Goal: Task Accomplishment & Management: Complete application form

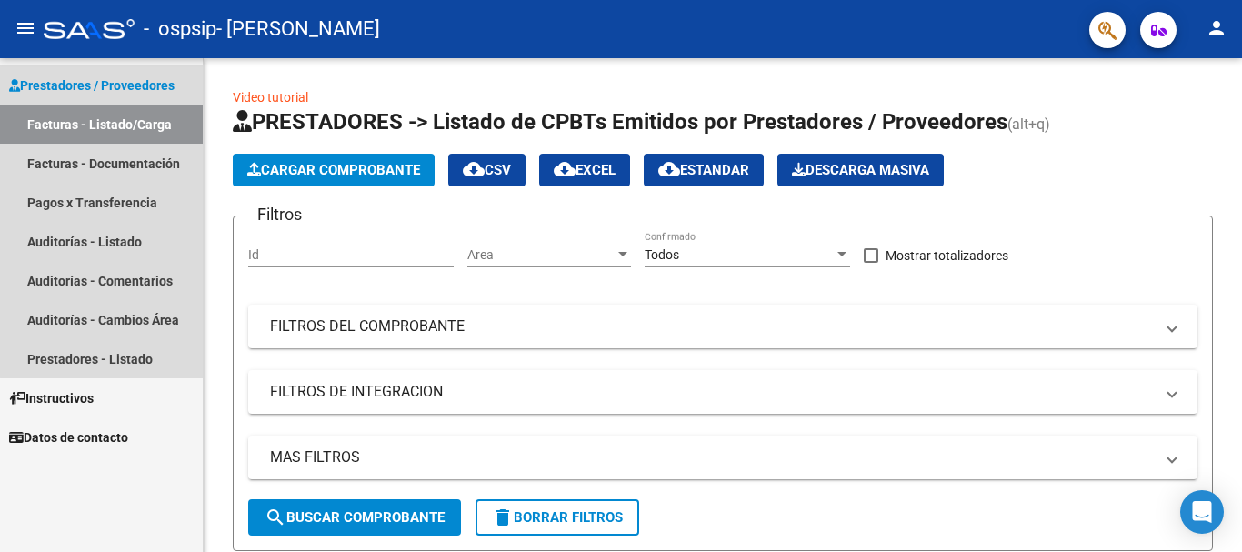
click at [133, 127] on link "Facturas - Listado/Carga" at bounding box center [101, 124] width 203 height 39
click at [108, 195] on link "Pagos x Transferencia" at bounding box center [101, 202] width 203 height 39
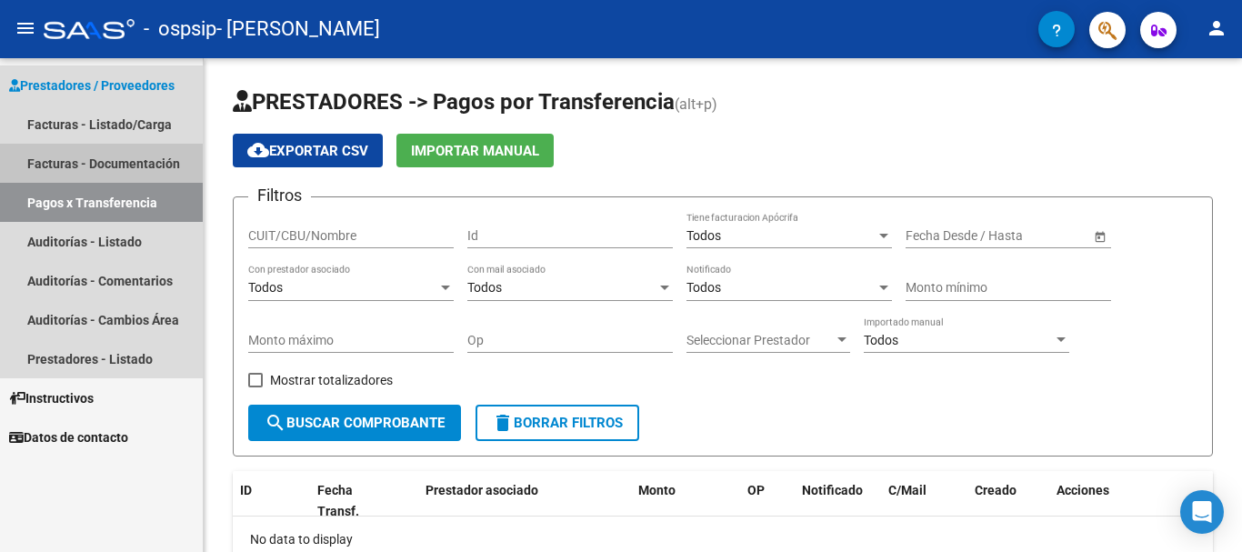
click at [90, 167] on link "Facturas - Documentación" at bounding box center [101, 163] width 203 height 39
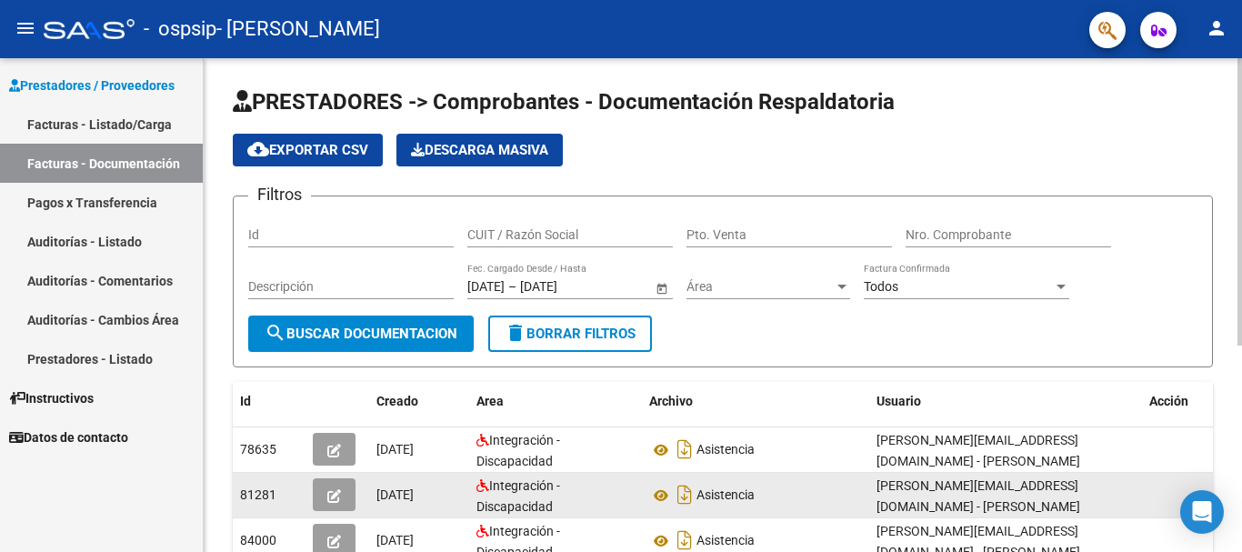
click at [1126, 505] on div "[PERSON_NAME][EMAIL_ADDRESS][DOMAIN_NAME] - [PERSON_NAME]" at bounding box center [1005, 495] width 258 height 38
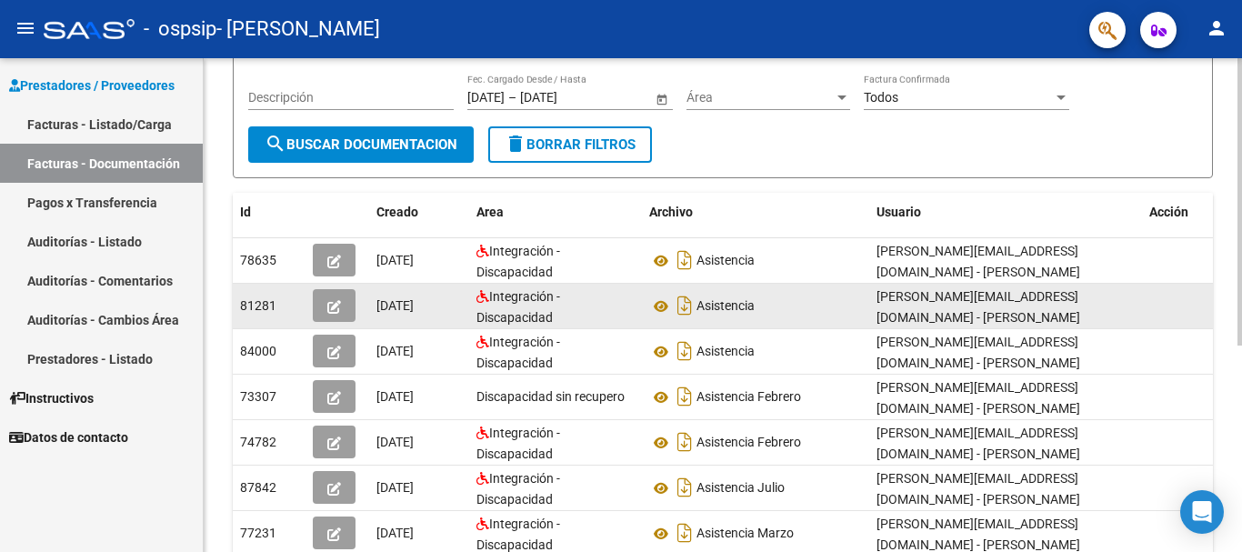
scroll to position [230, 0]
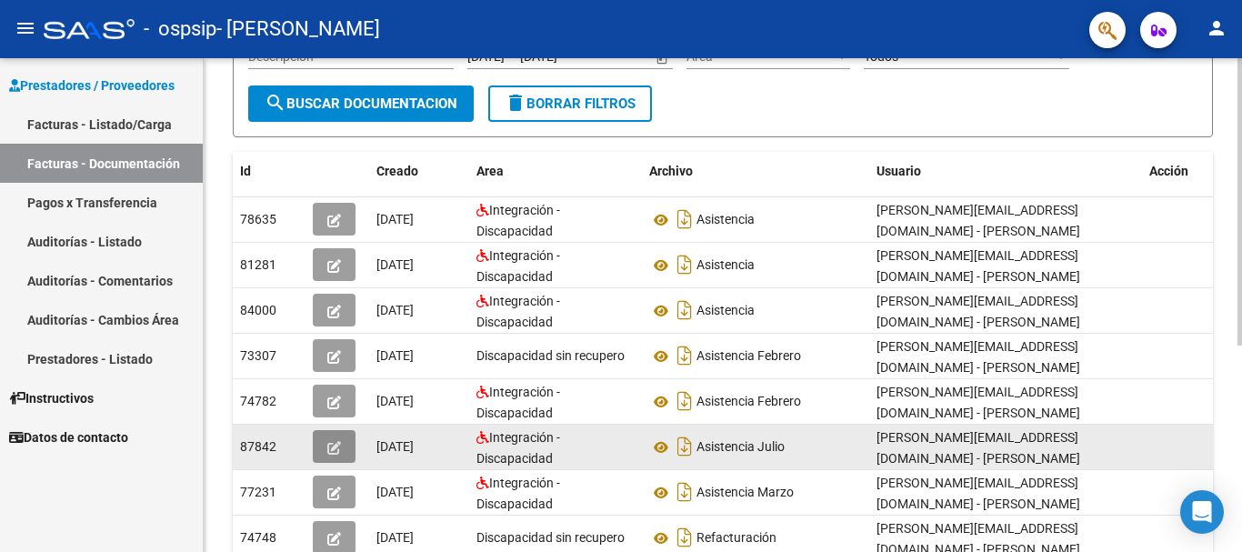
click at [343, 445] on button "button" at bounding box center [334, 446] width 43 height 33
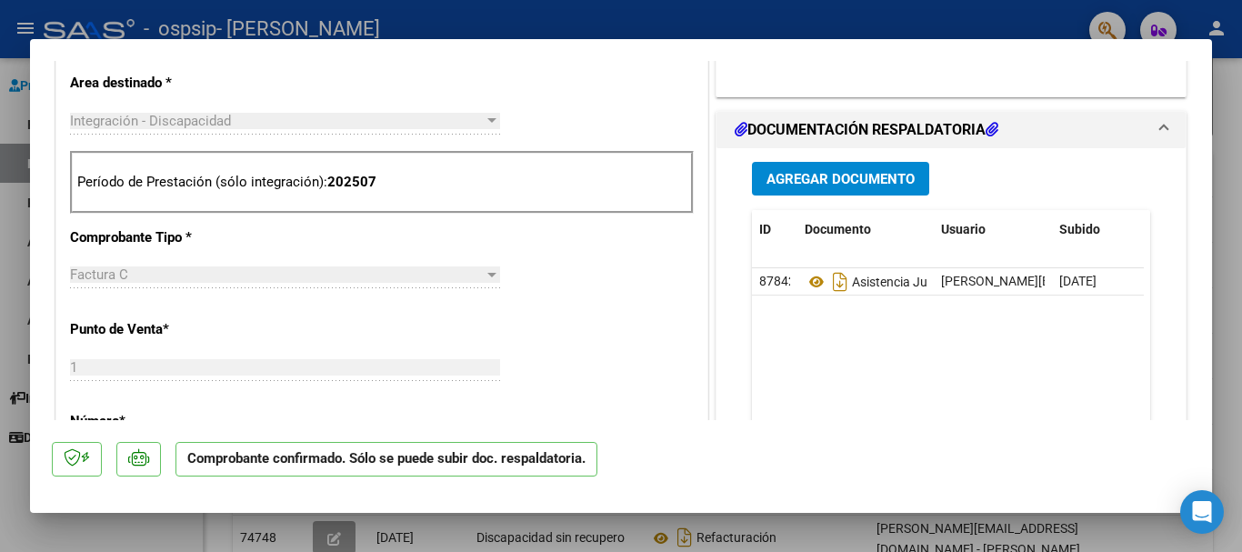
scroll to position [678, 0]
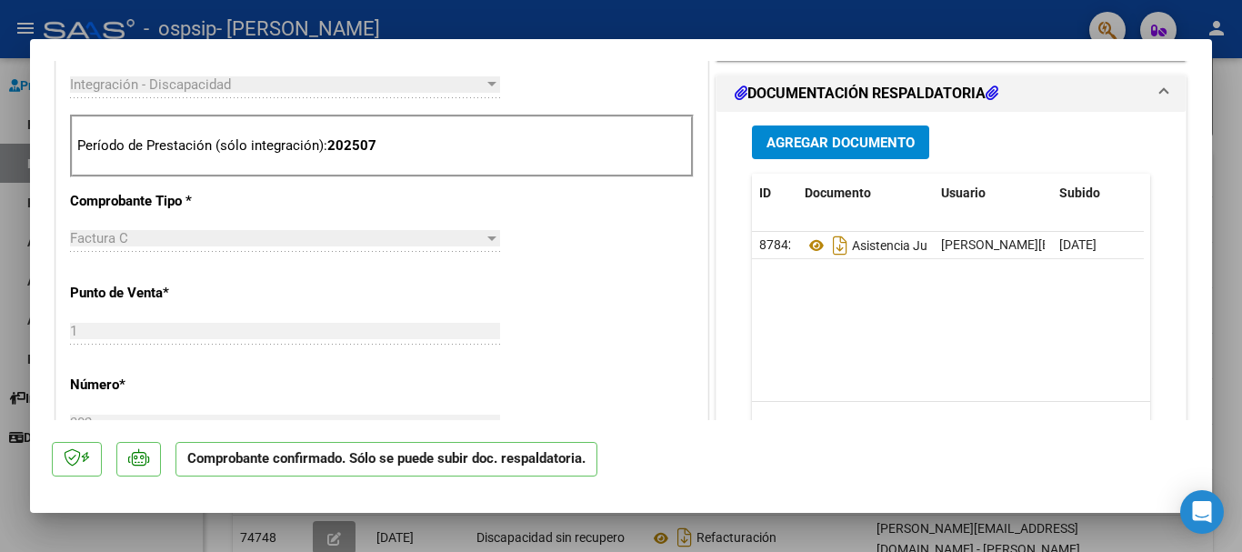
click at [1241, 139] on div at bounding box center [621, 276] width 1242 height 552
type input "$ 0,00"
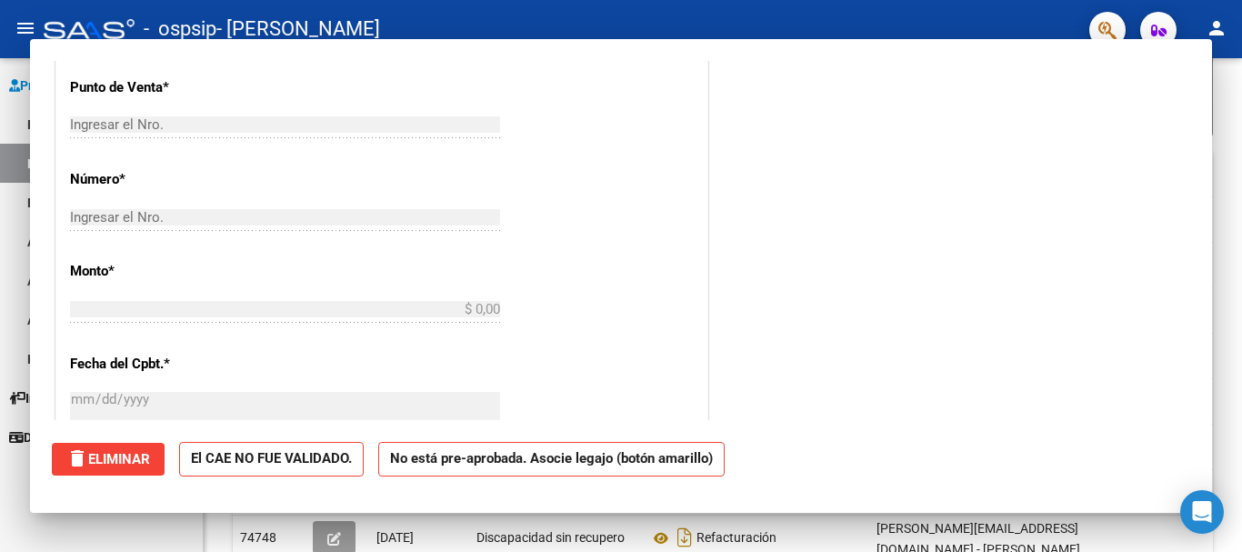
scroll to position [0, 0]
